Goal: Task Accomplishment & Management: Use online tool/utility

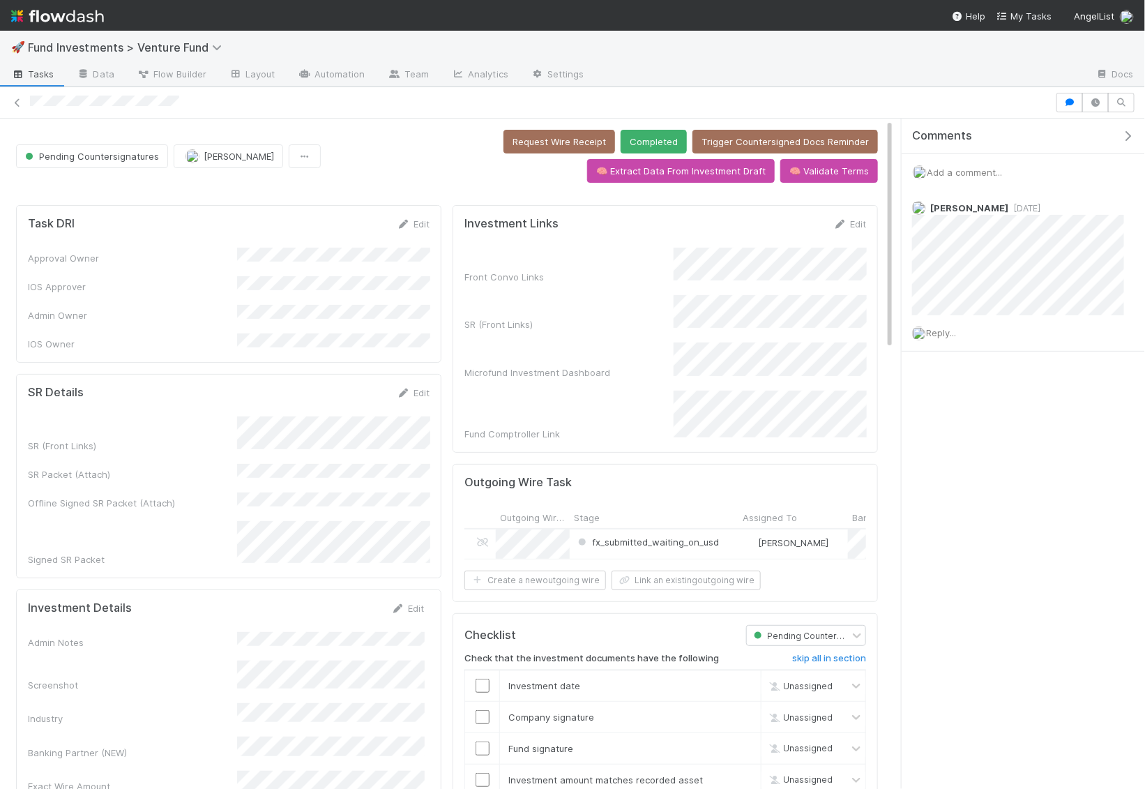
scroll to position [105, 0]
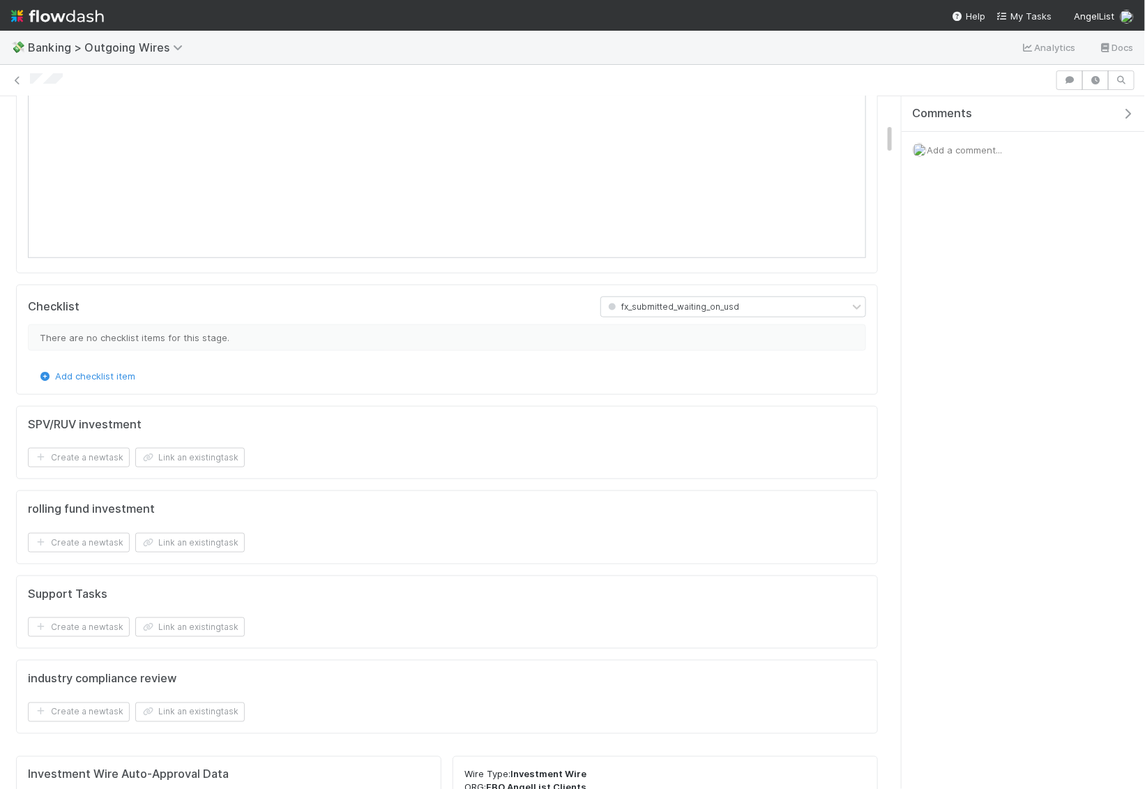
scroll to position [746, 0]
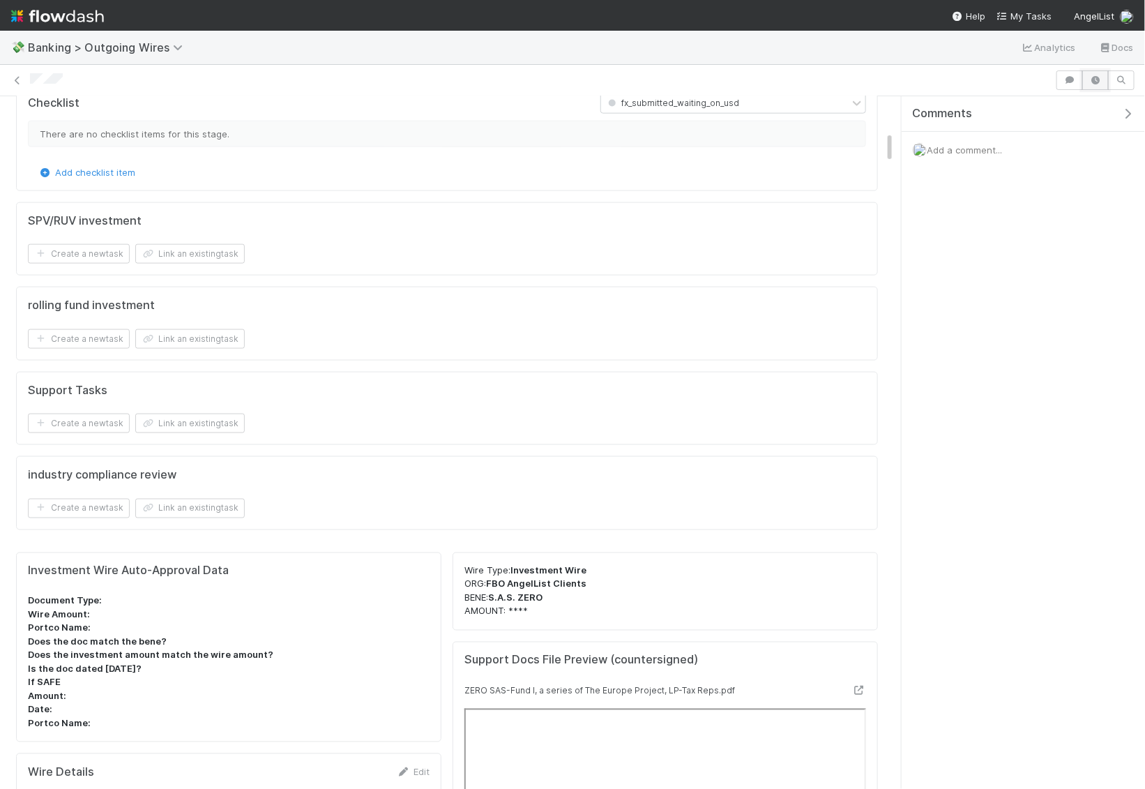
click at [1094, 74] on button "button" at bounding box center [1095, 80] width 26 height 20
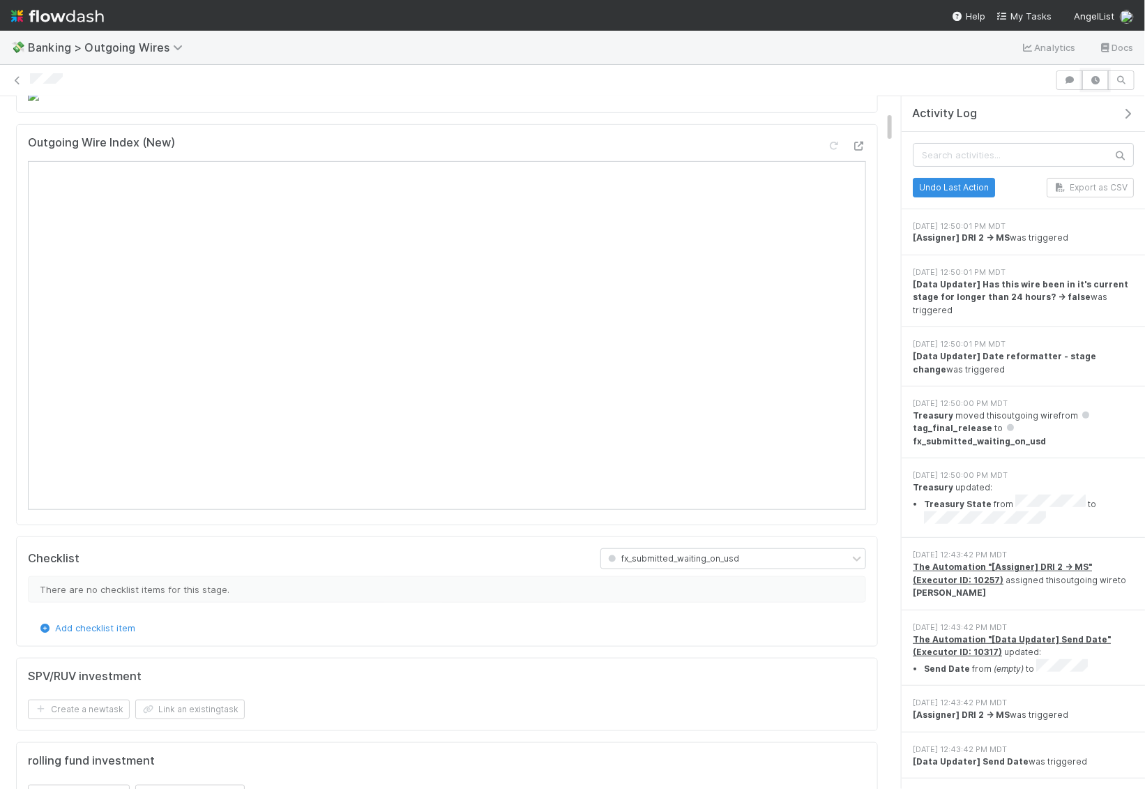
scroll to position [0, 0]
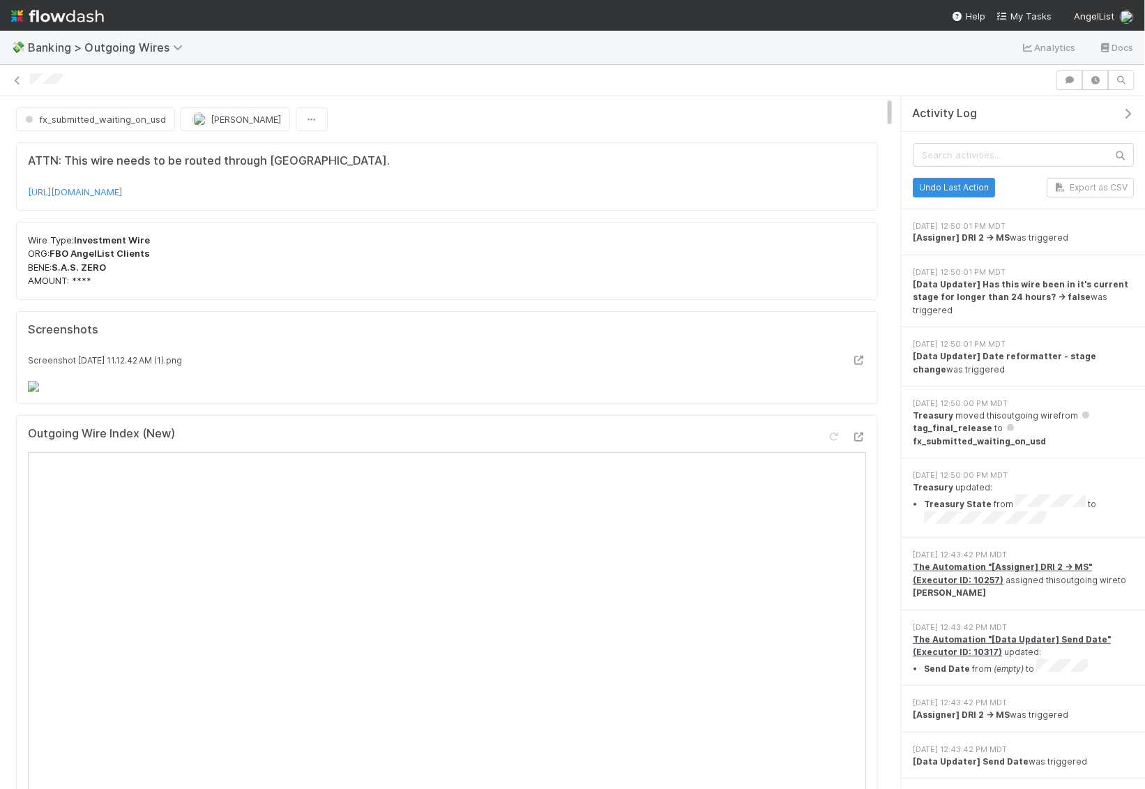
click at [1123, 108] on icon "button" at bounding box center [1127, 113] width 14 height 11
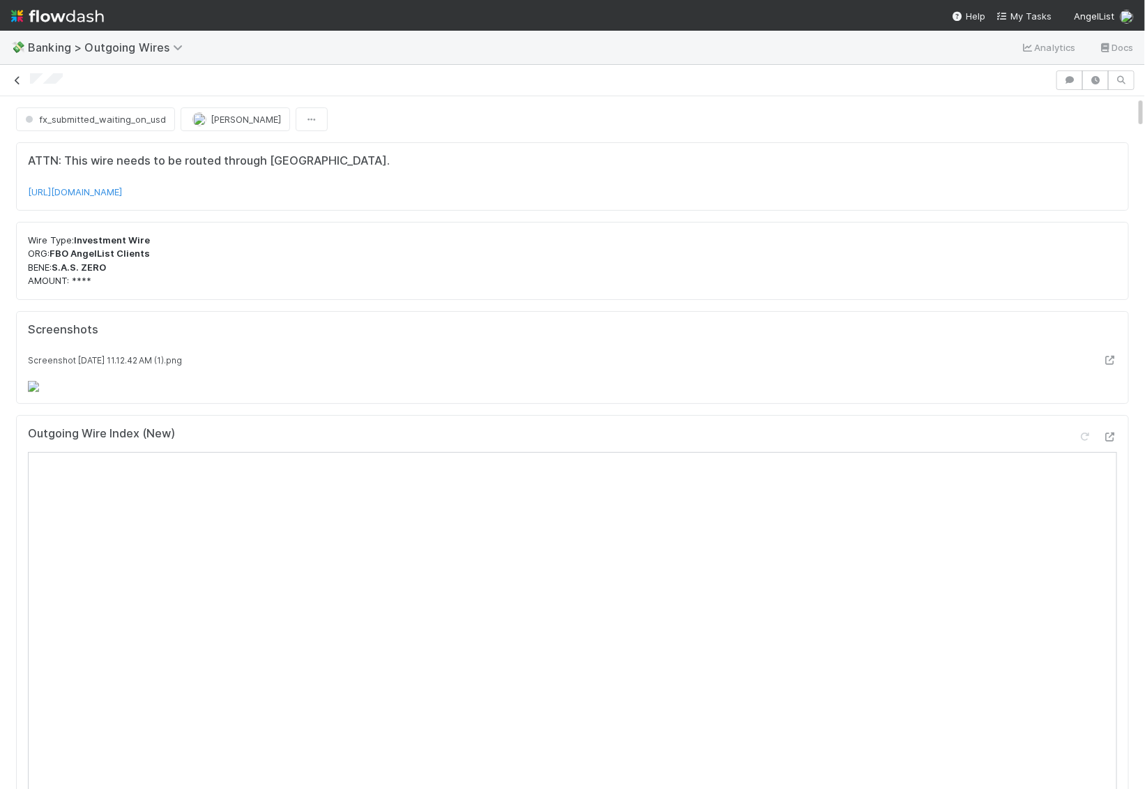
click at [19, 78] on icon at bounding box center [17, 80] width 14 height 9
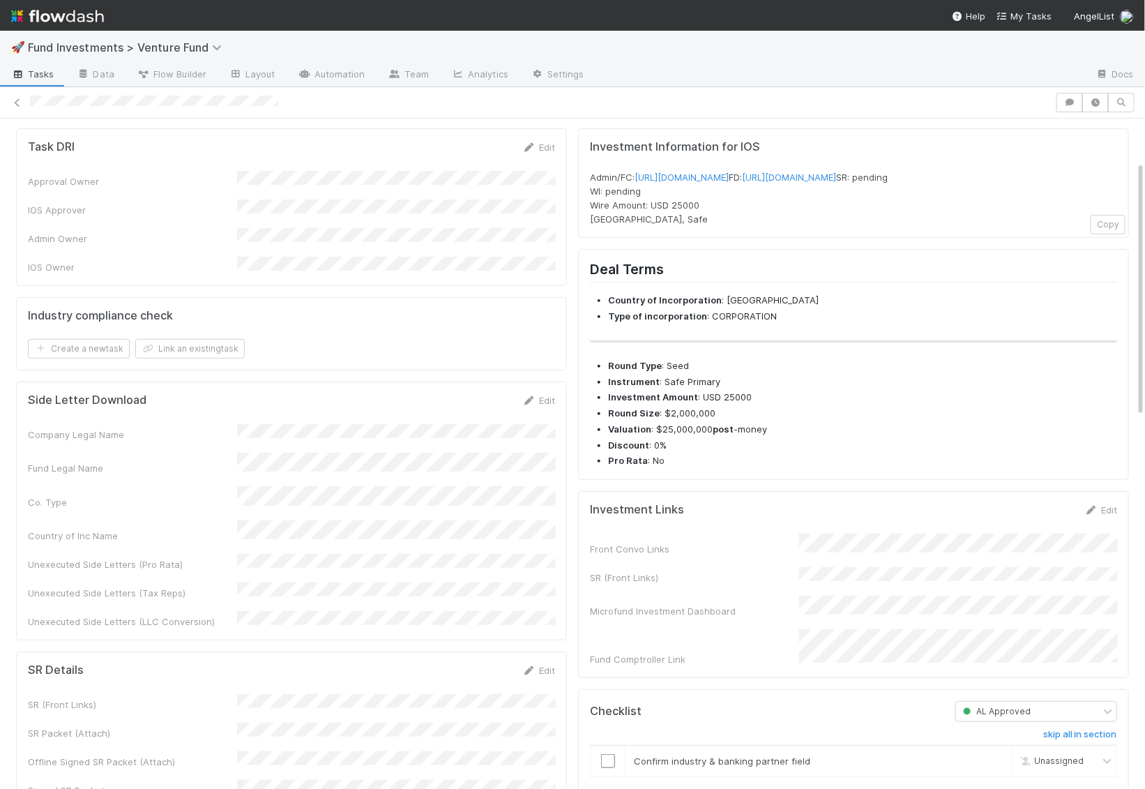
scroll to position [161, 0]
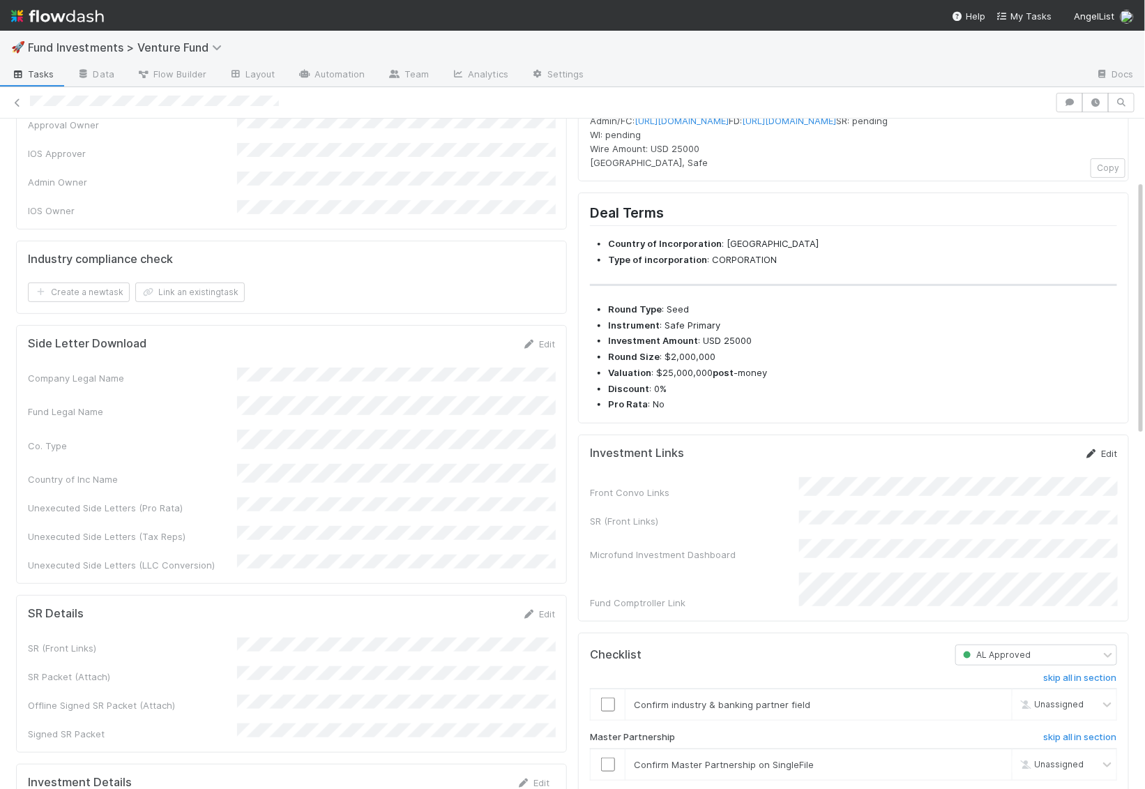
click at [1100, 459] on link "Edit" at bounding box center [1100, 453] width 33 height 11
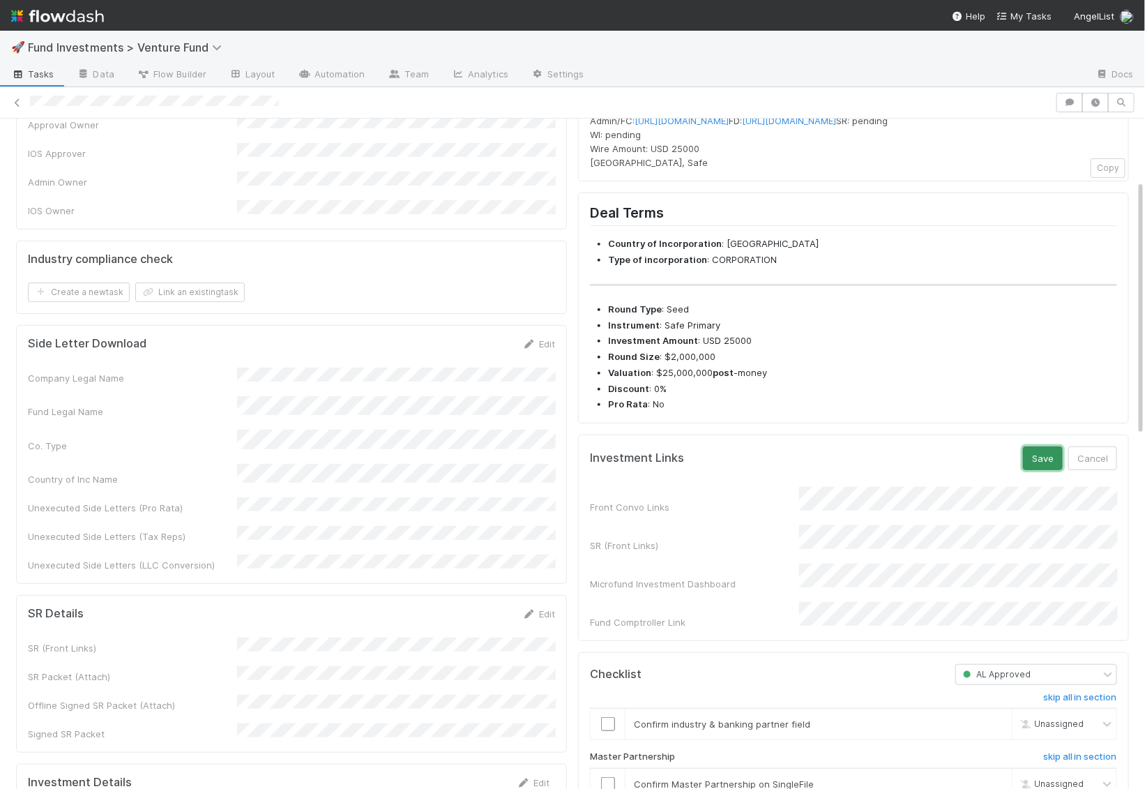
click at [1054, 470] on button "Save" at bounding box center [1043, 458] width 40 height 24
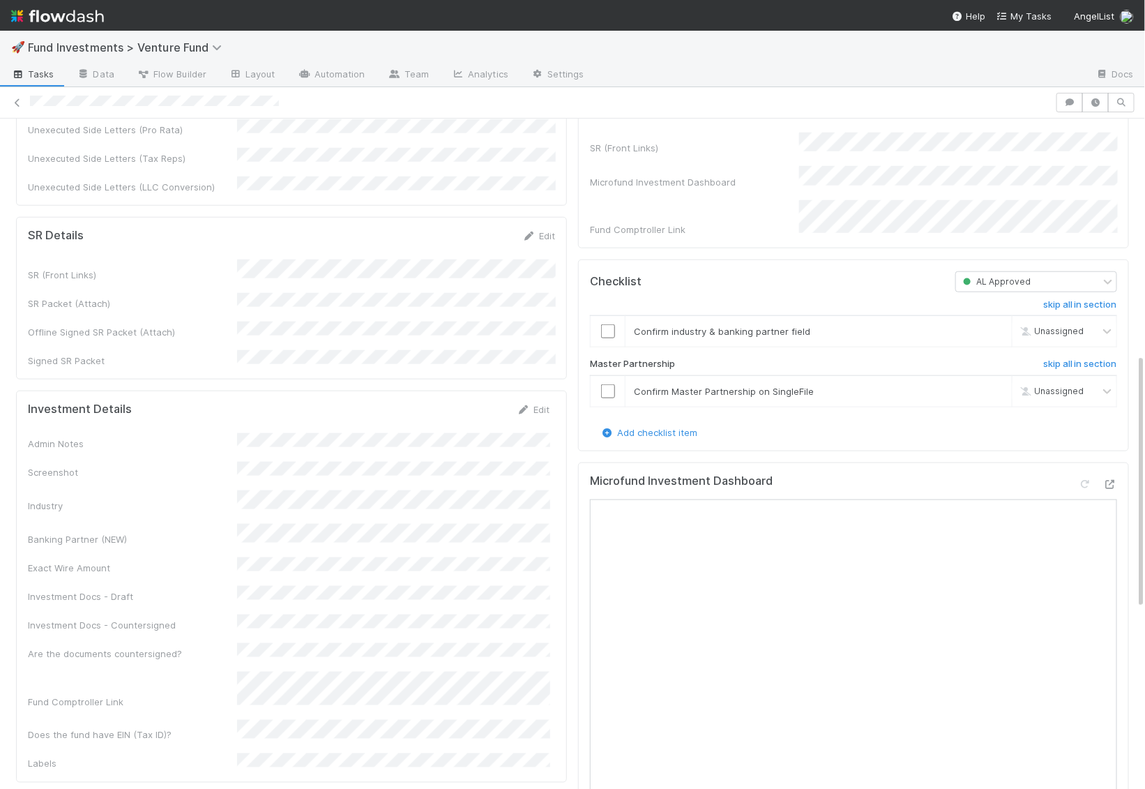
scroll to position [618, 0]
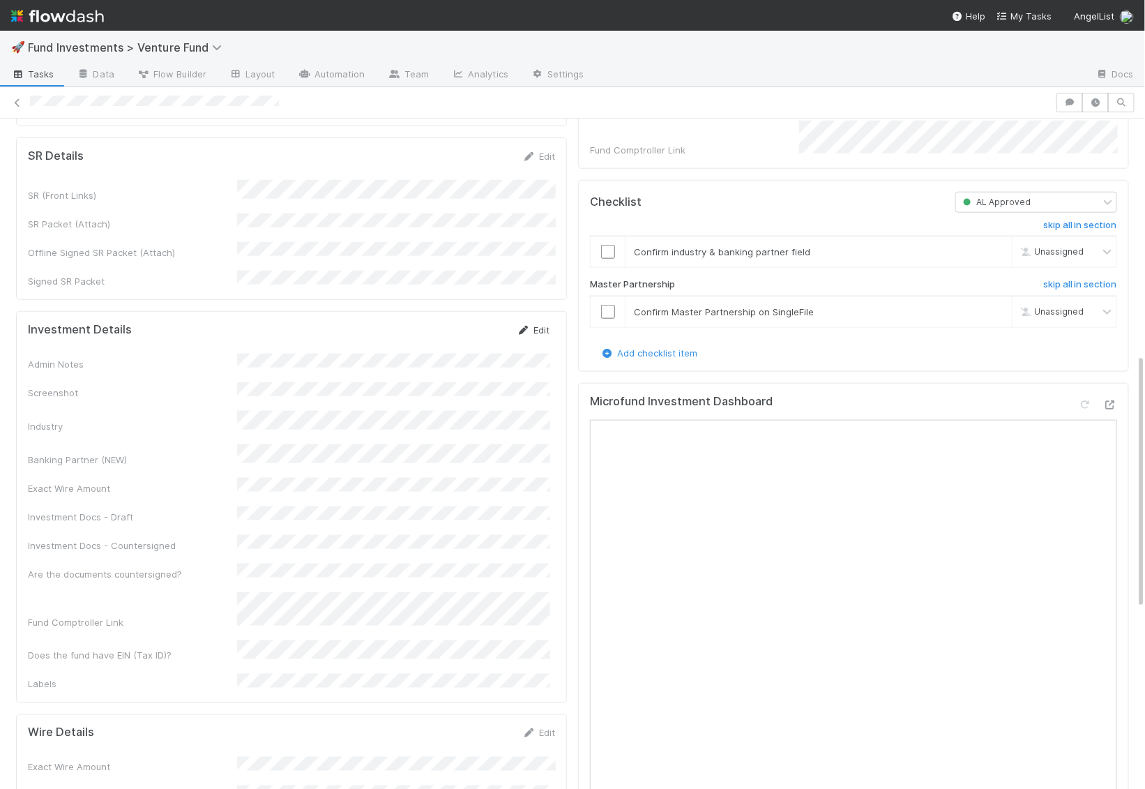
click at [538, 324] on link "Edit" at bounding box center [533, 329] width 33 height 11
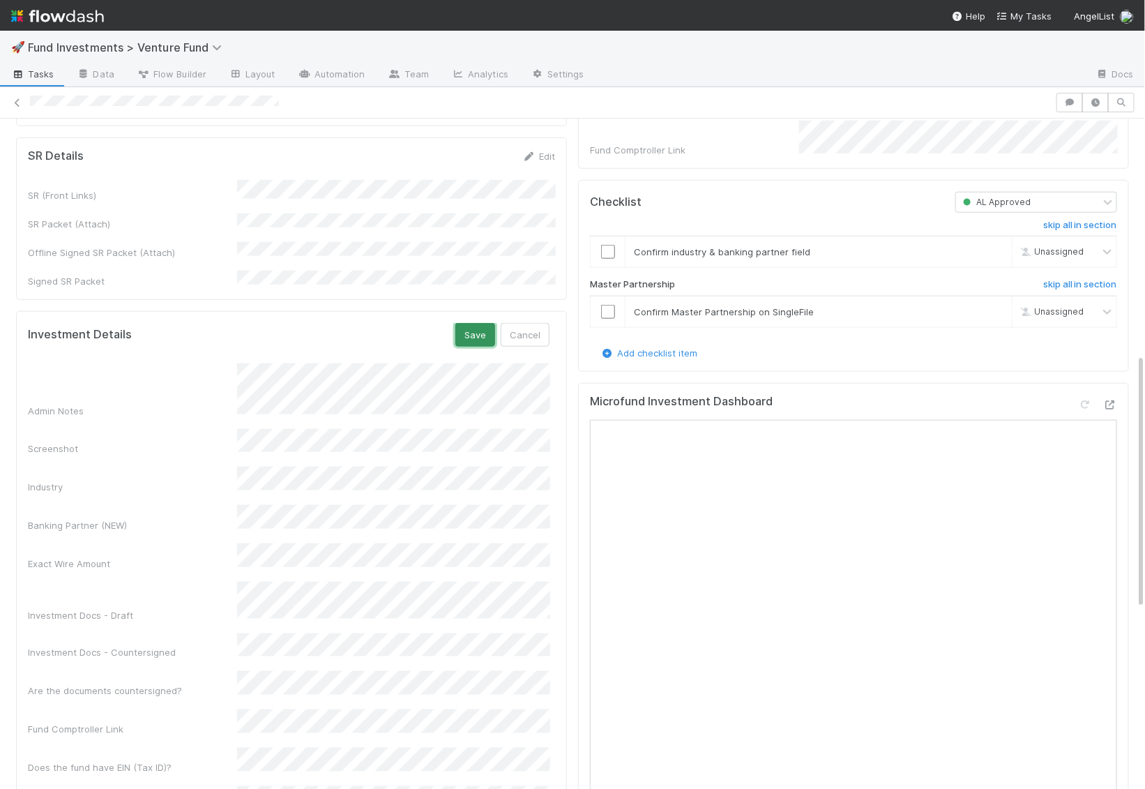
click at [485, 323] on button "Save" at bounding box center [475, 335] width 40 height 24
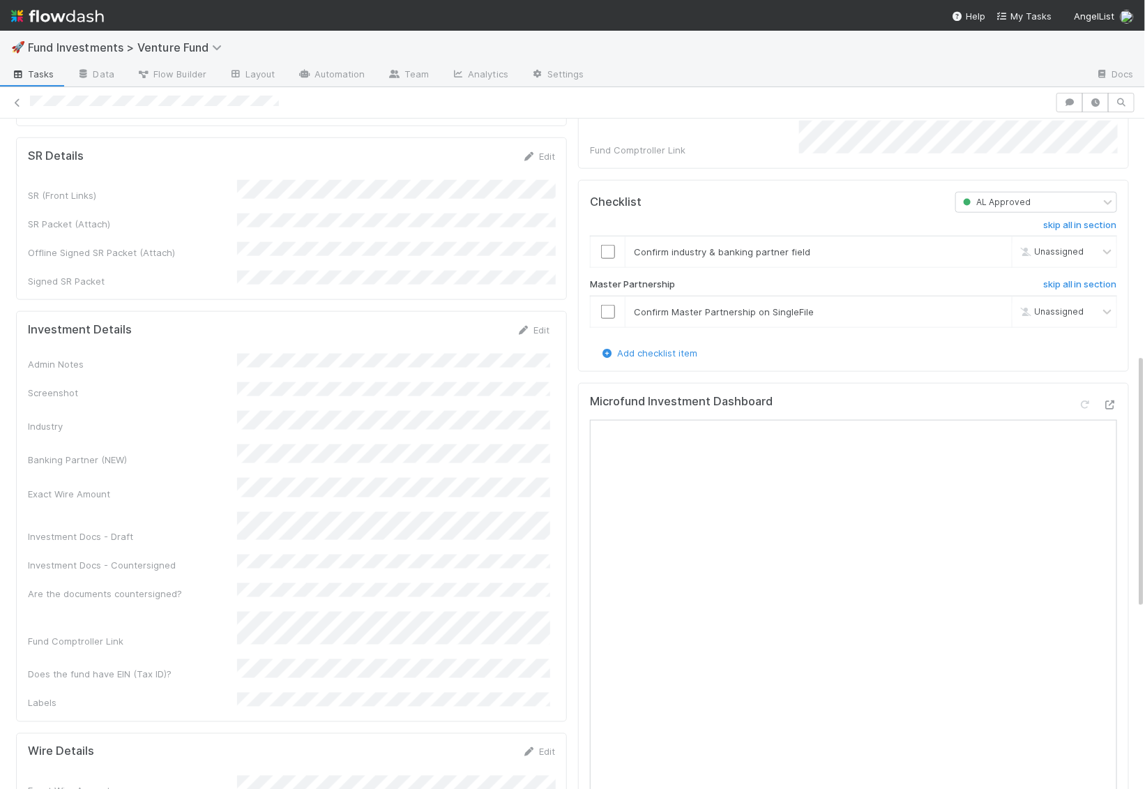
scroll to position [0, 0]
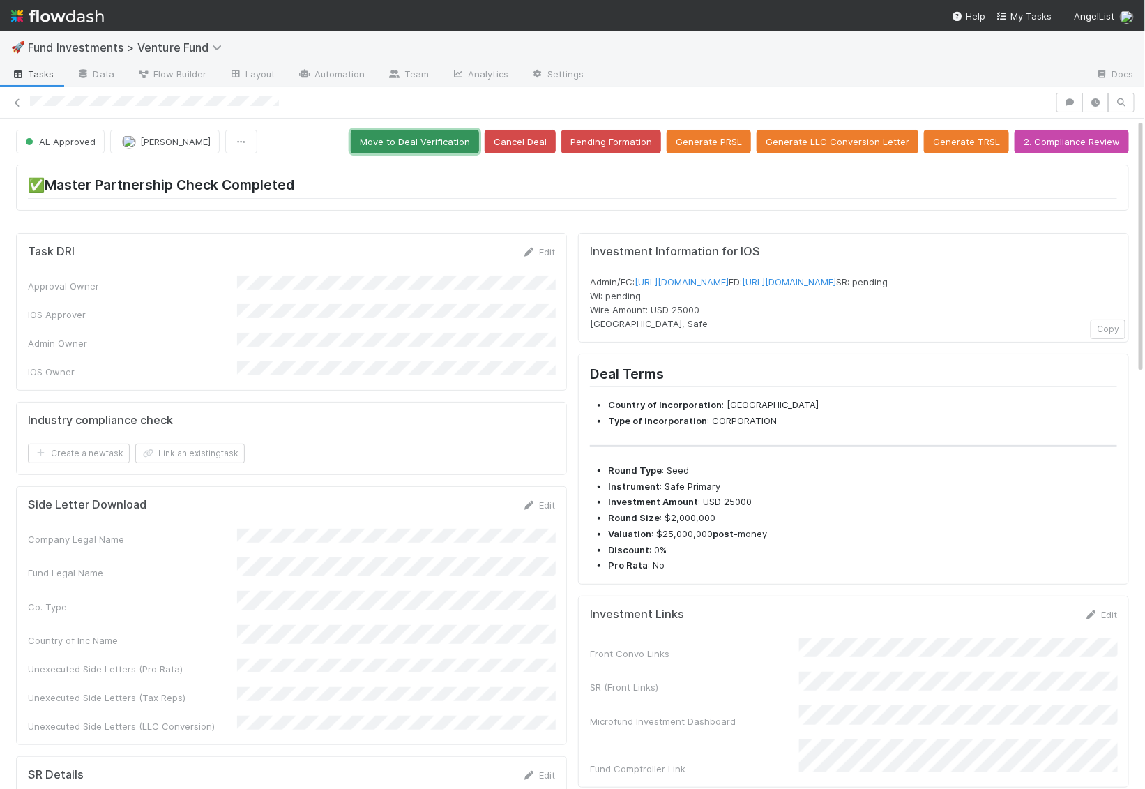
click at [412, 142] on button "Move to Deal Verification" at bounding box center [415, 142] width 128 height 24
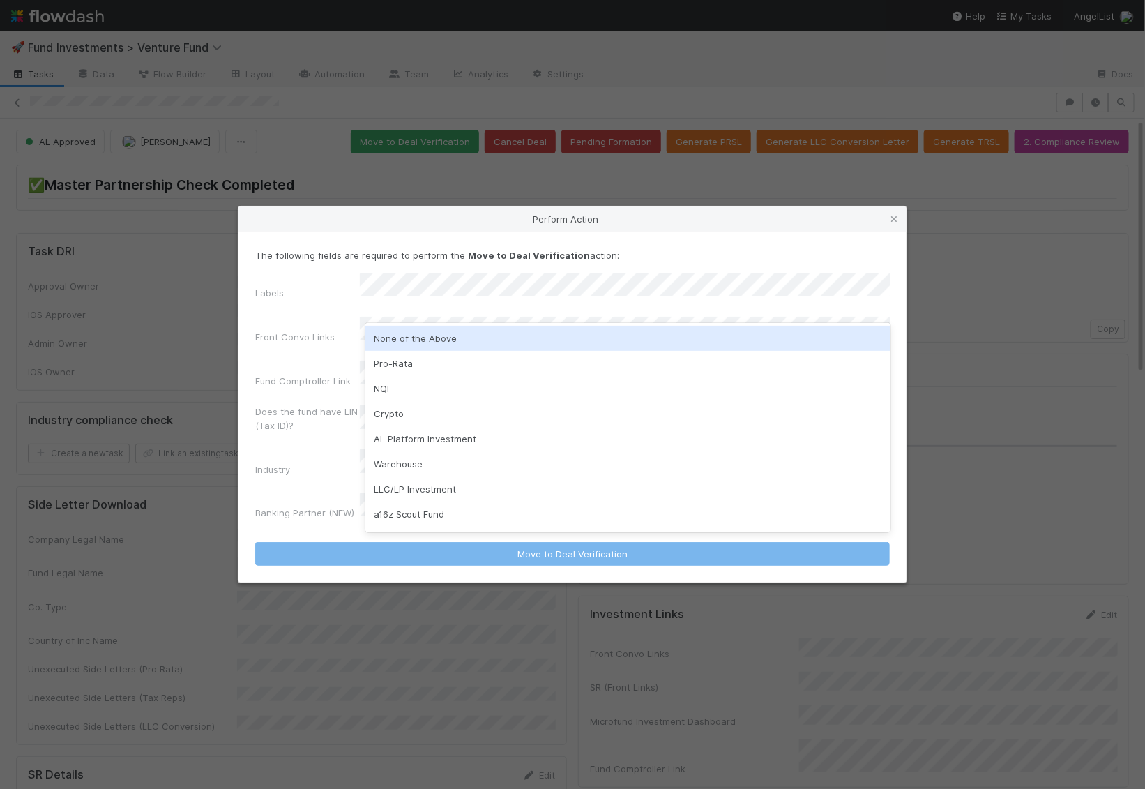
click at [425, 333] on div "None of the Above" at bounding box center [627, 338] width 525 height 25
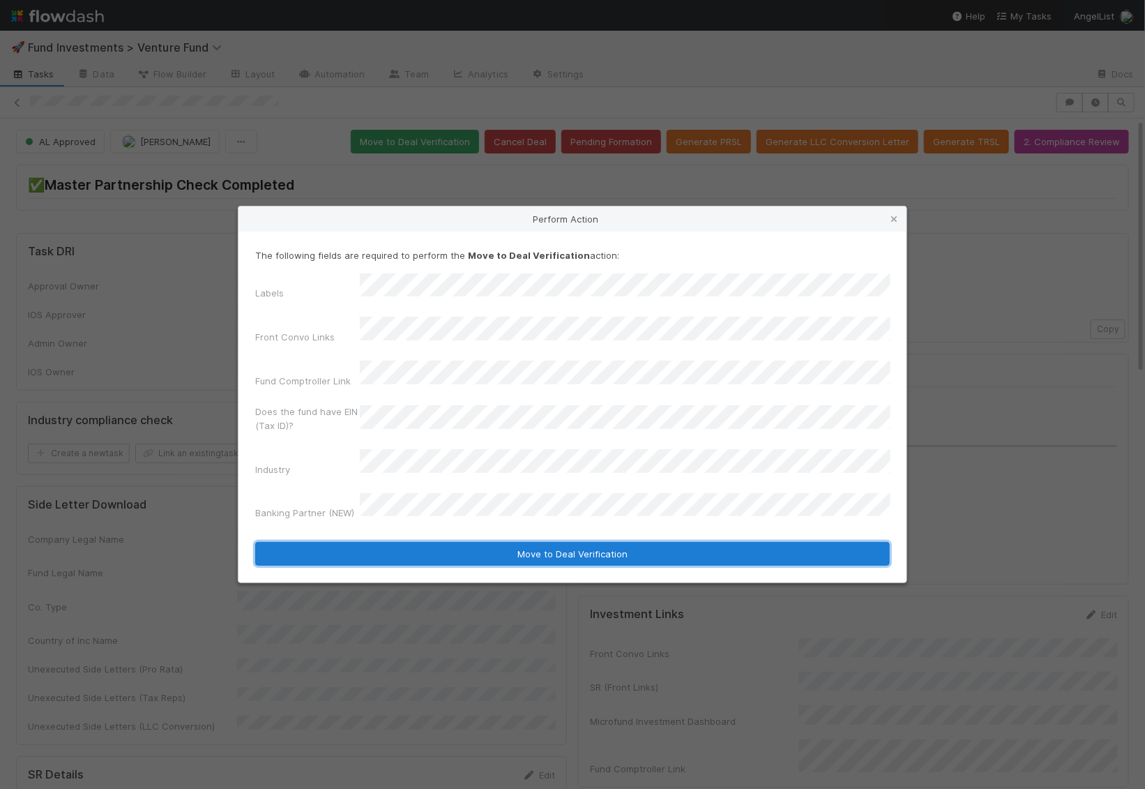
click at [442, 542] on button "Move to Deal Verification" at bounding box center [572, 554] width 634 height 24
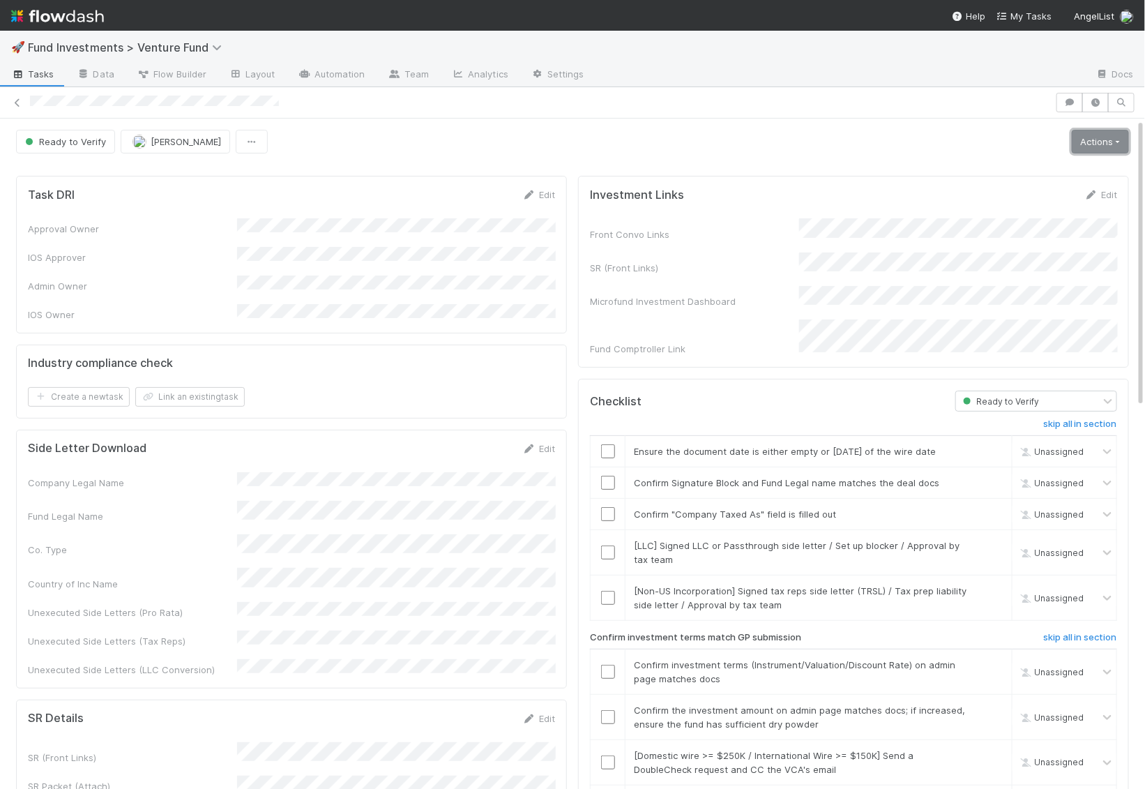
click at [1090, 139] on link "Actions" at bounding box center [1100, 142] width 57 height 24
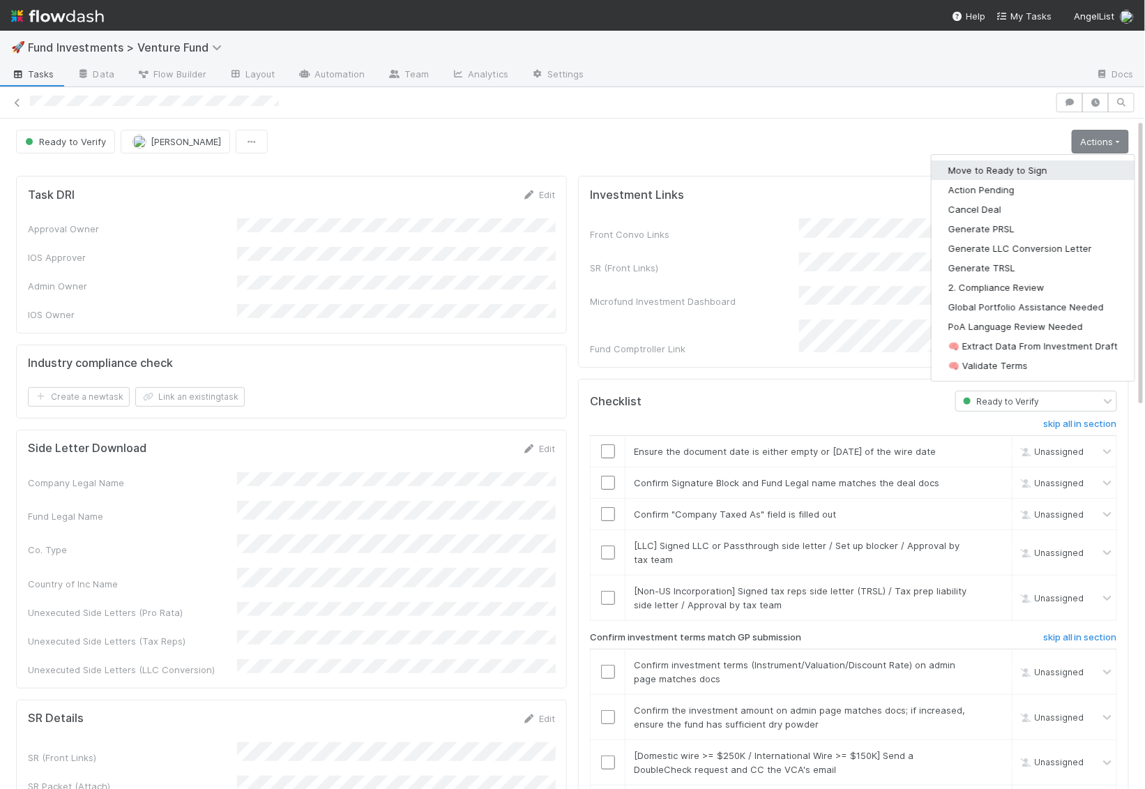
click at [1061, 169] on button "Move to Ready to Sign" at bounding box center [1033, 170] width 203 height 20
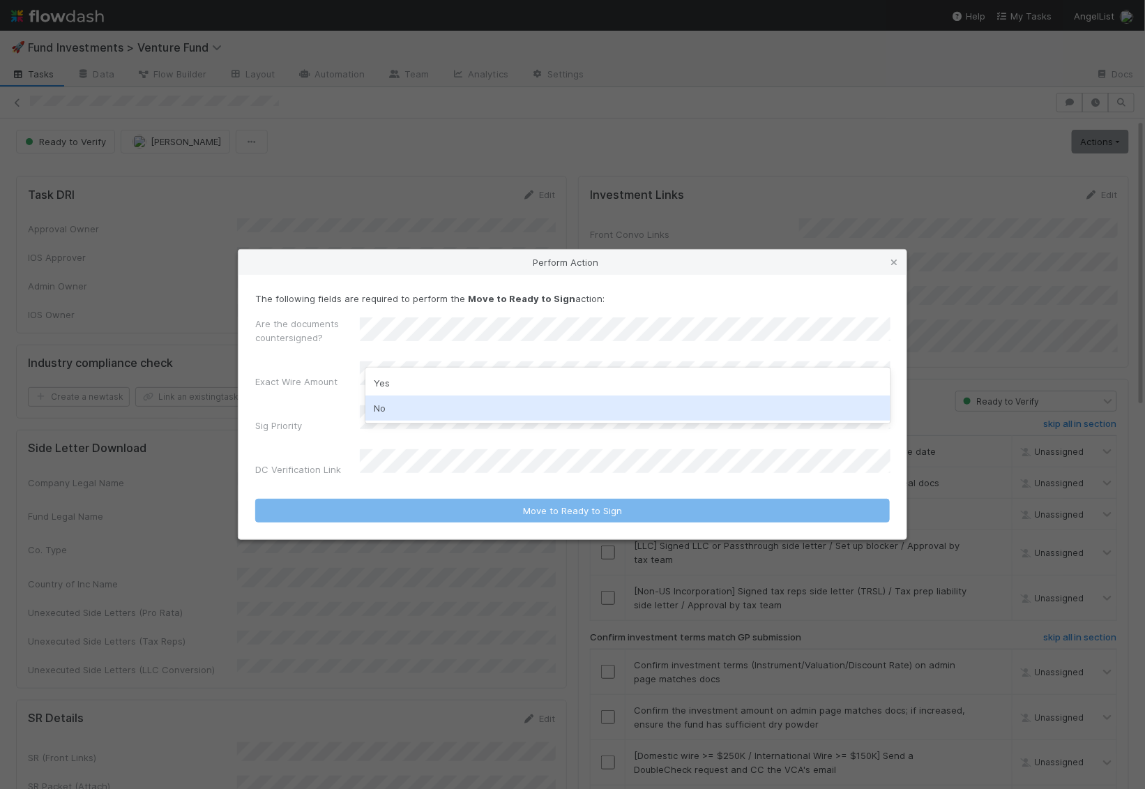
click at [397, 411] on div "No" at bounding box center [627, 407] width 525 height 25
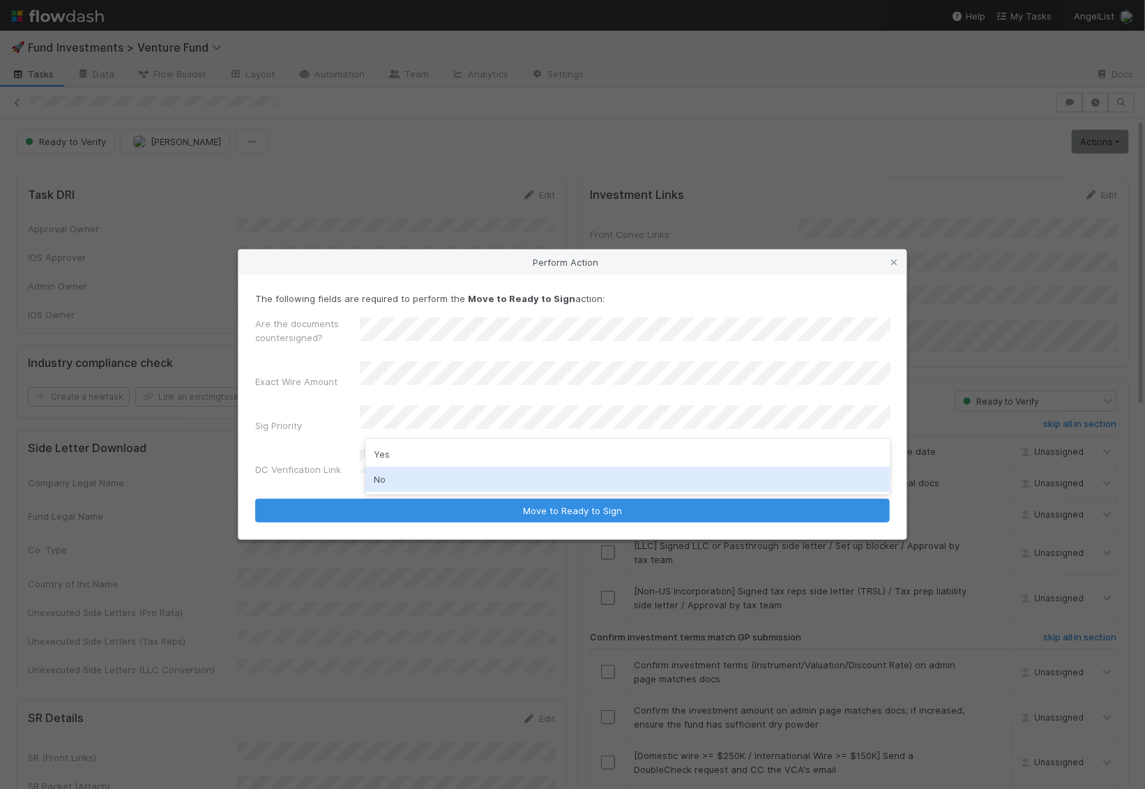
click at [395, 466] on div "No" at bounding box center [627, 478] width 525 height 25
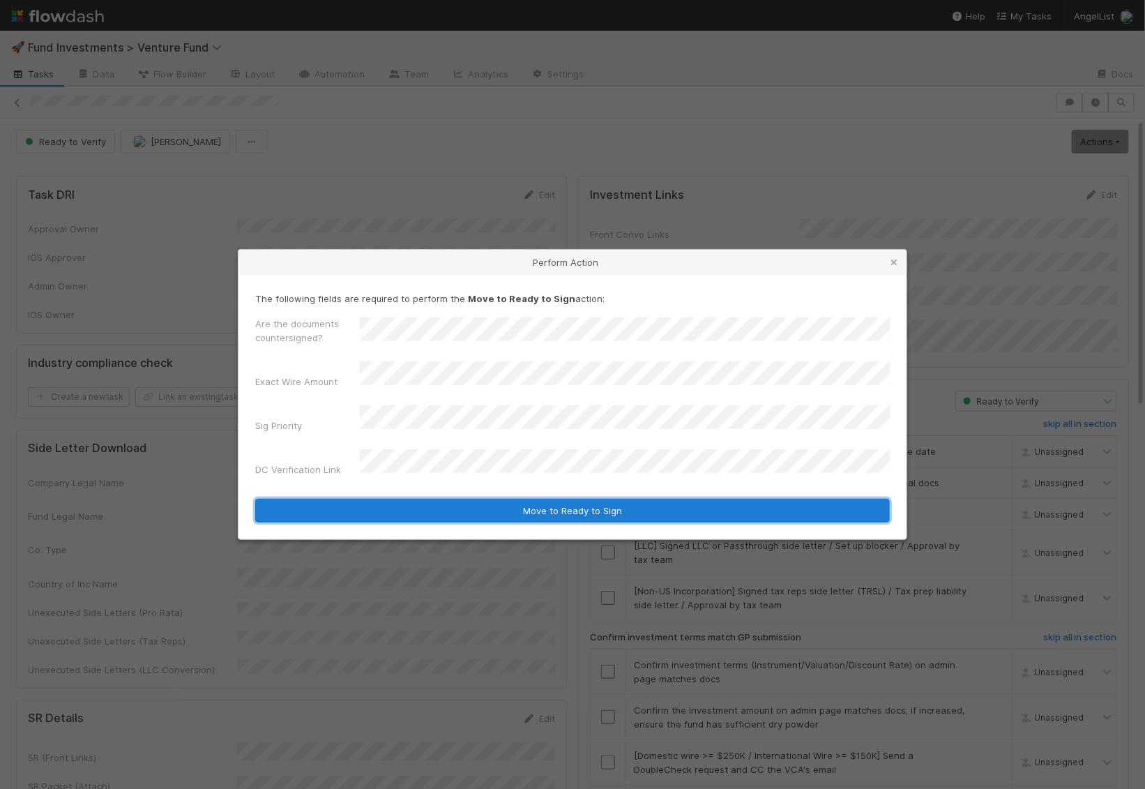
click at [429, 499] on button "Move to Ready to Sign" at bounding box center [572, 511] width 634 height 24
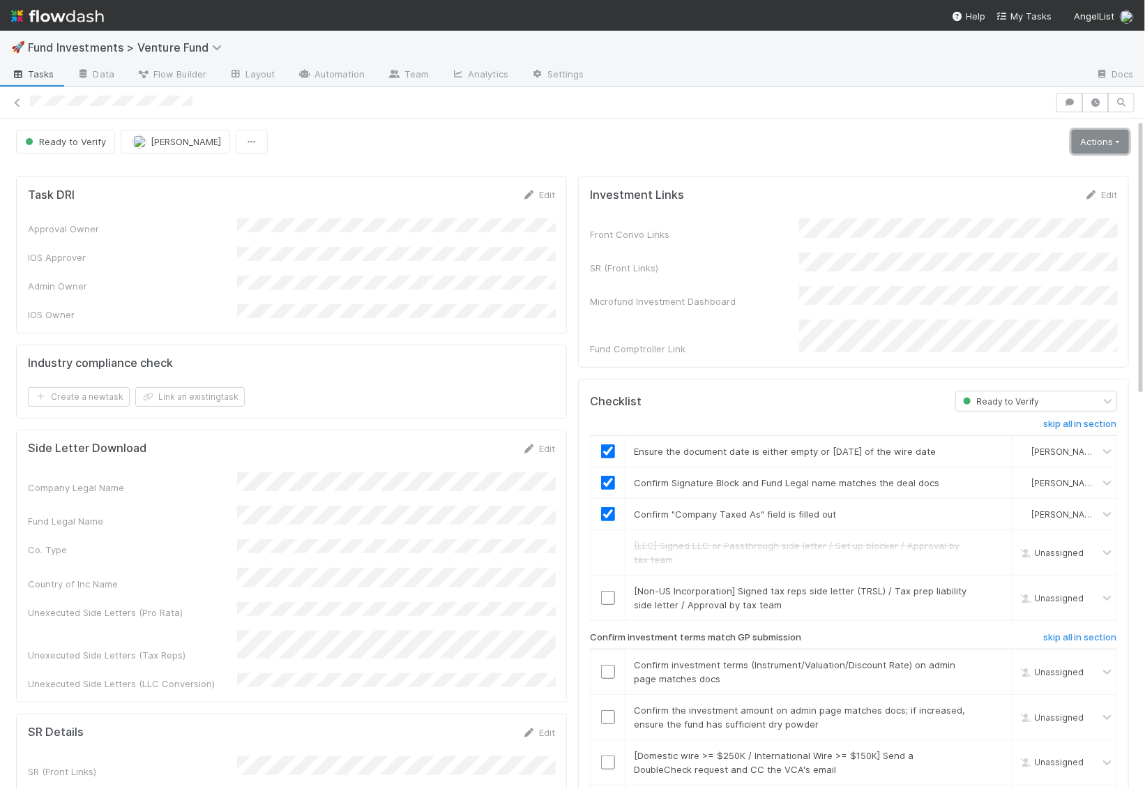
click at [1089, 139] on link "Actions" at bounding box center [1100, 142] width 57 height 24
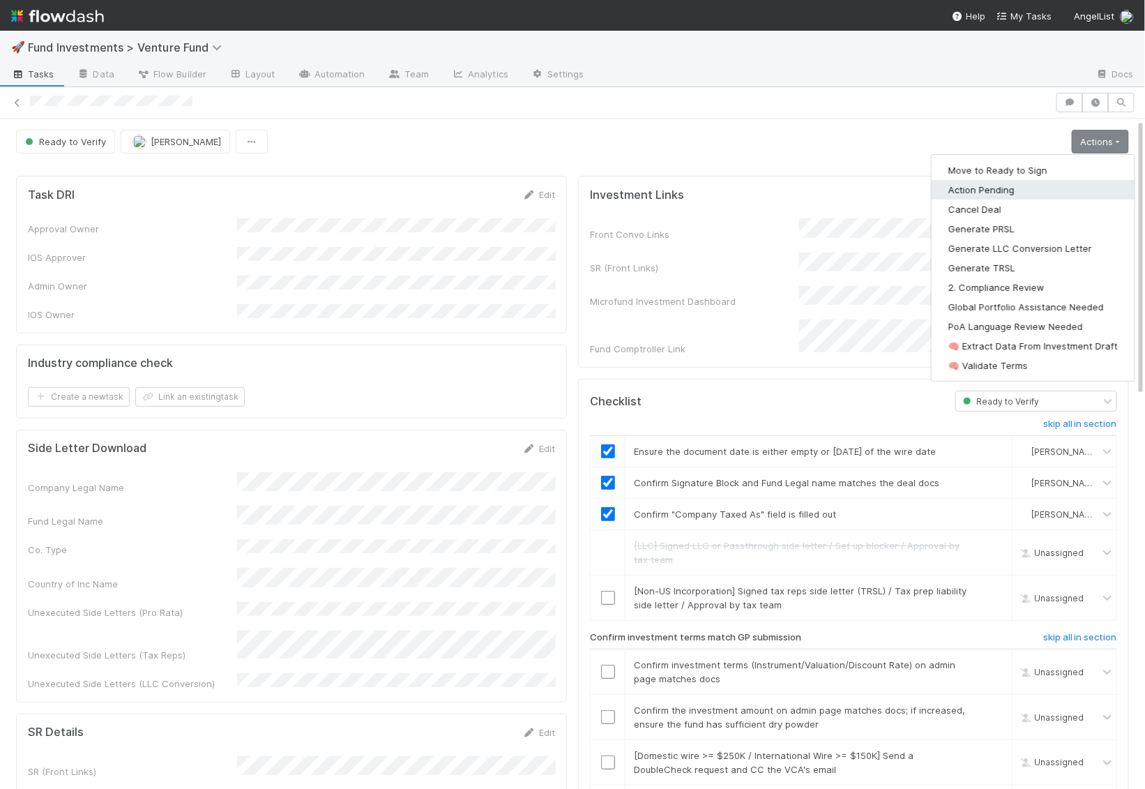
click at [998, 180] on button "Action Pending" at bounding box center [1033, 190] width 203 height 20
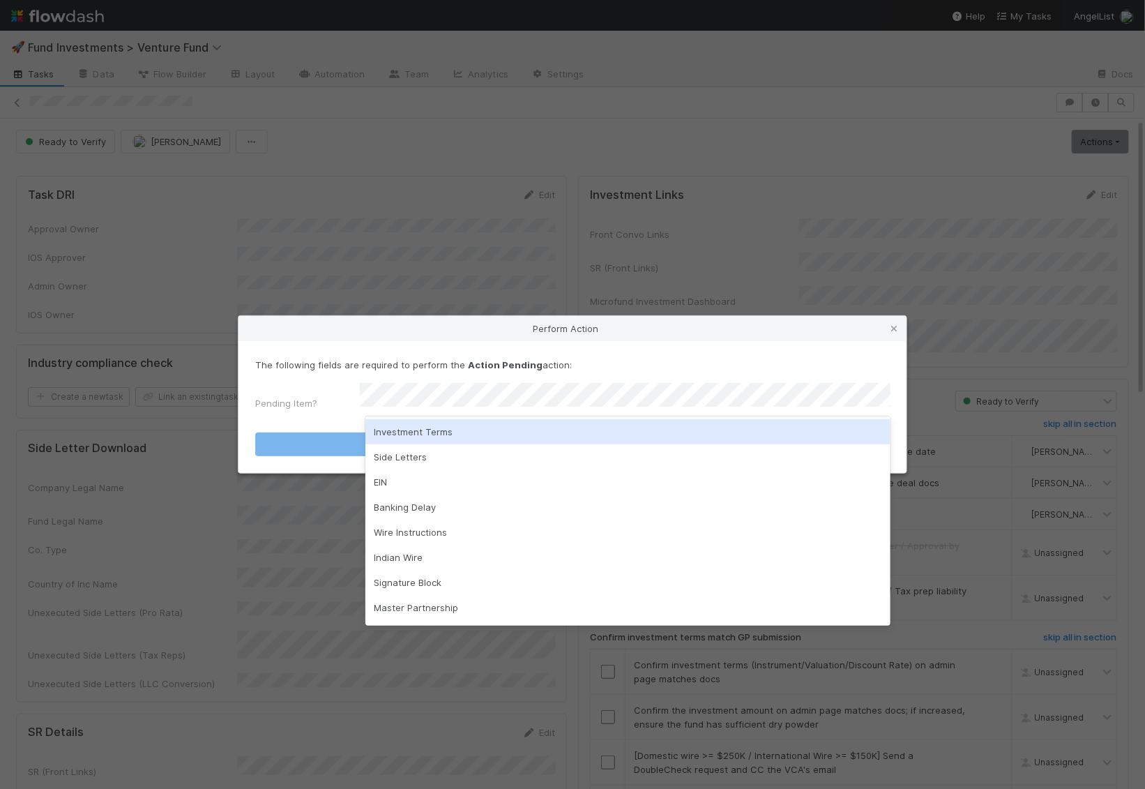
click at [474, 430] on div "Investment Terms" at bounding box center [627, 431] width 525 height 25
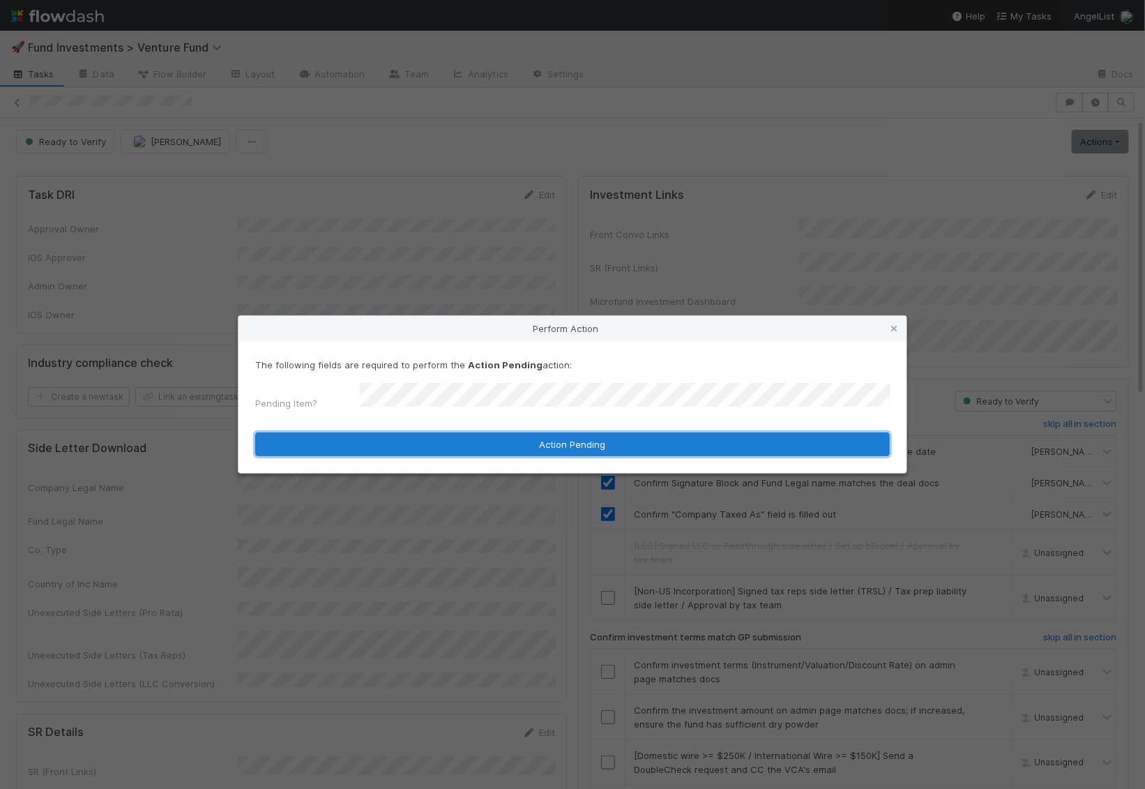
click at [474, 432] on button "Action Pending" at bounding box center [572, 444] width 634 height 24
